Goal: Information Seeking & Learning: Learn about a topic

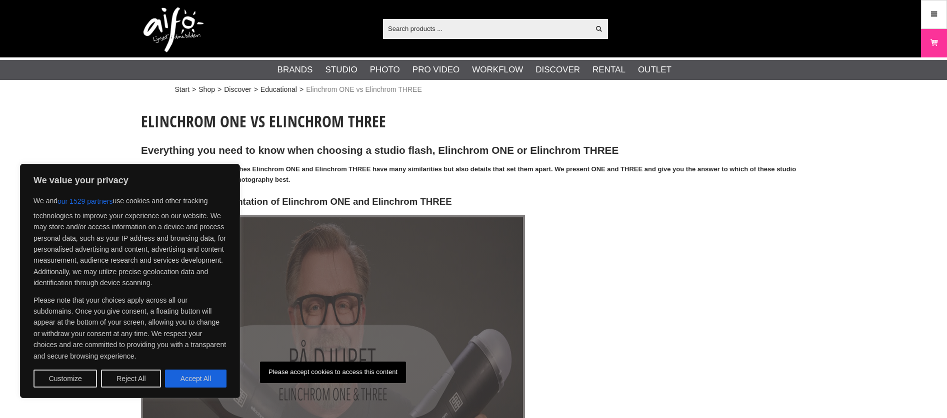
scroll to position [12, 0]
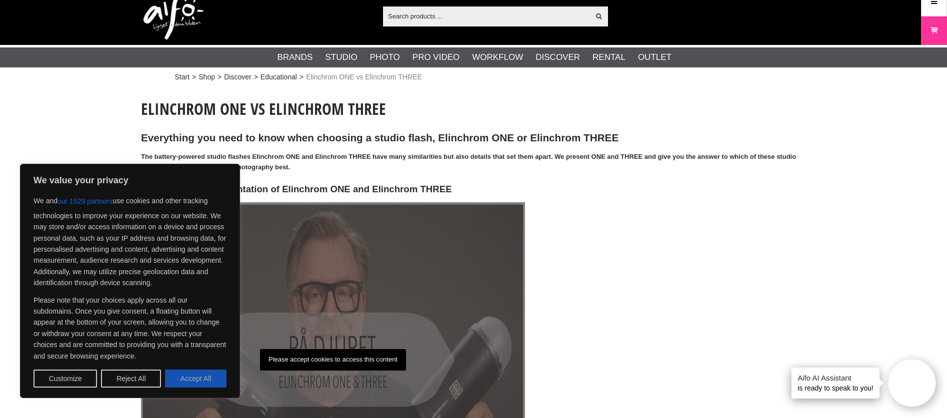
click at [171, 374] on button "Accept All" at bounding box center [195, 379] width 61 height 18
checkbox input "true"
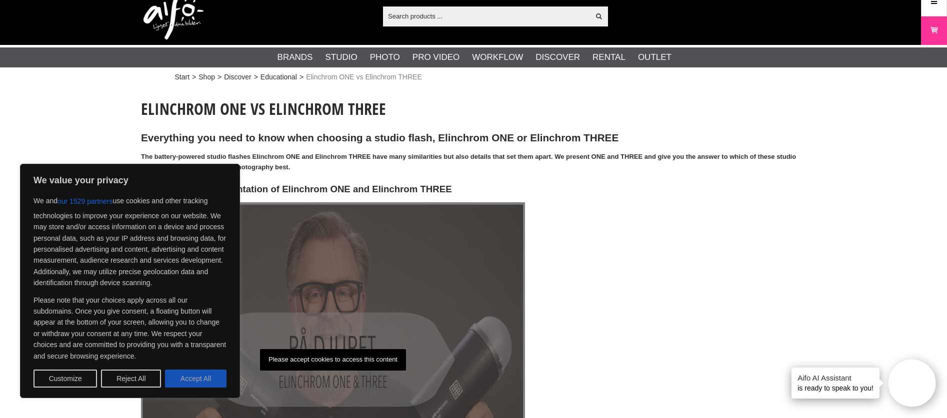
checkbox input "true"
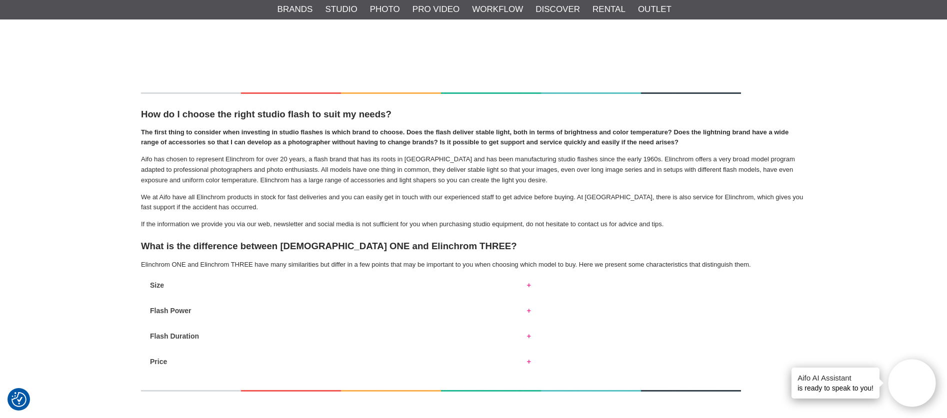
scroll to position [472, 0]
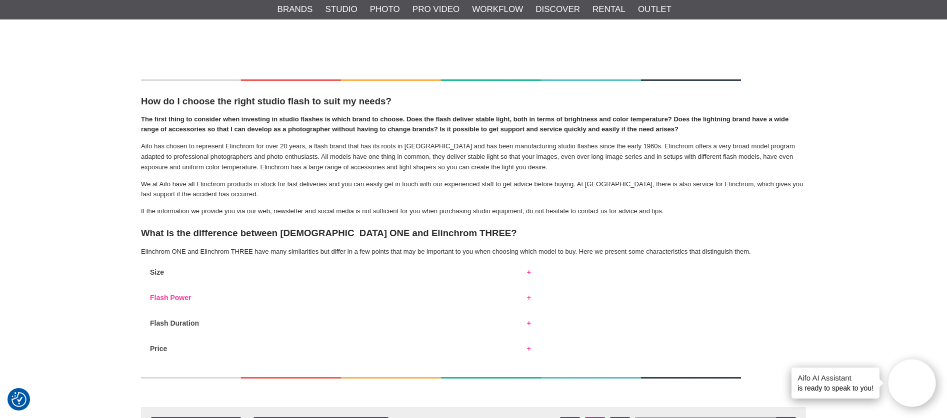
click at [190, 301] on strong "Flash Power" at bounding box center [170, 298] width 41 height 8
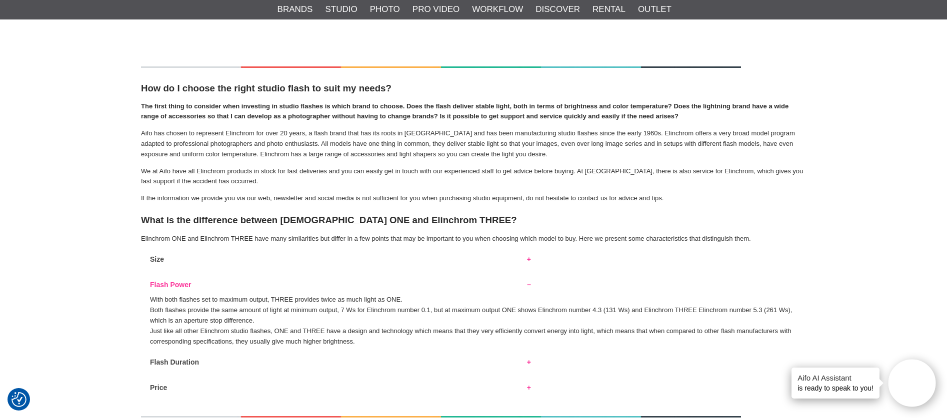
scroll to position [491, 0]
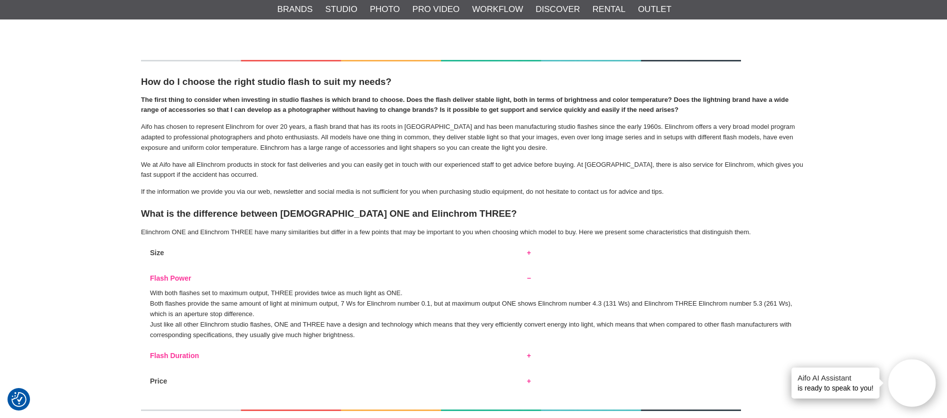
click at [193, 352] on strong "Flash Duration" at bounding box center [174, 356] width 49 height 8
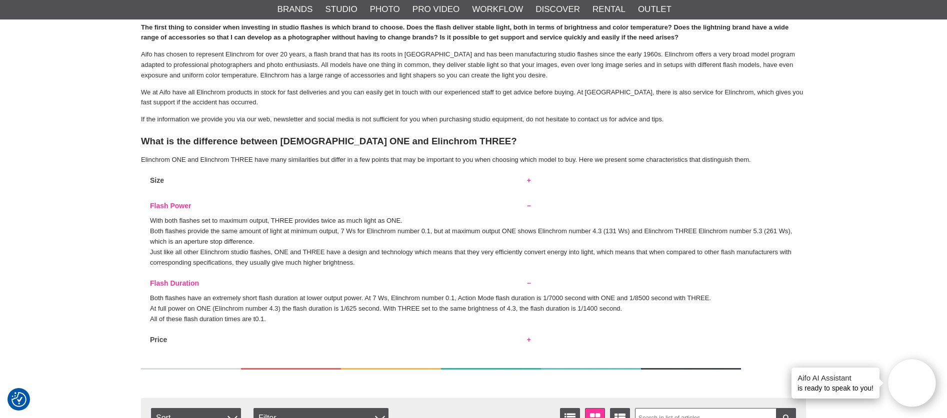
scroll to position [570, 0]
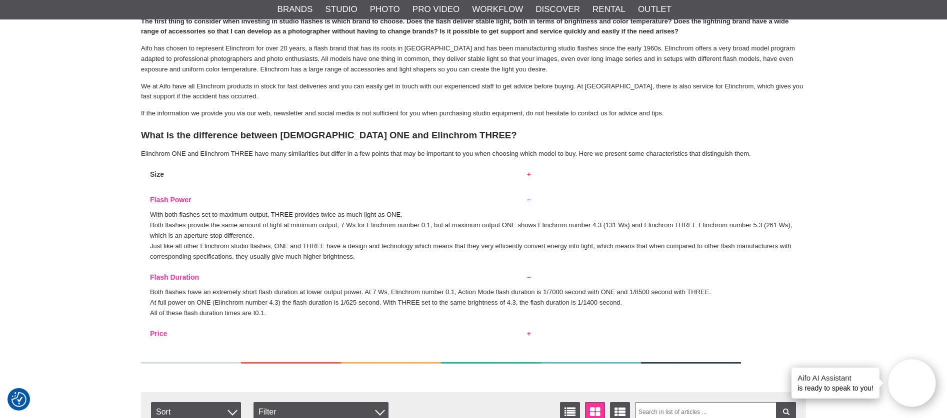
click at [167, 329] on button "Price" at bounding box center [340, 331] width 399 height 13
